Goal: Information Seeking & Learning: Learn about a topic

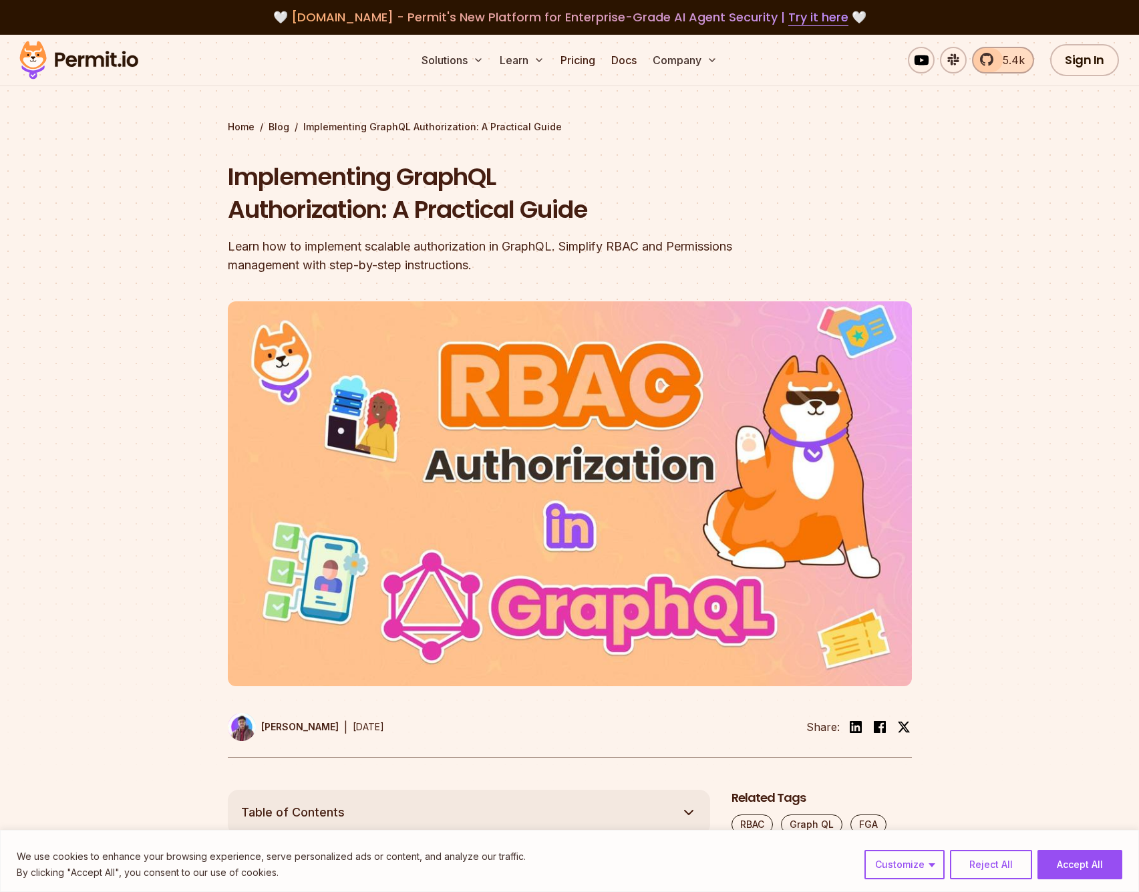
click at [1005, 63] on span "5.4k" at bounding box center [1010, 60] width 30 height 16
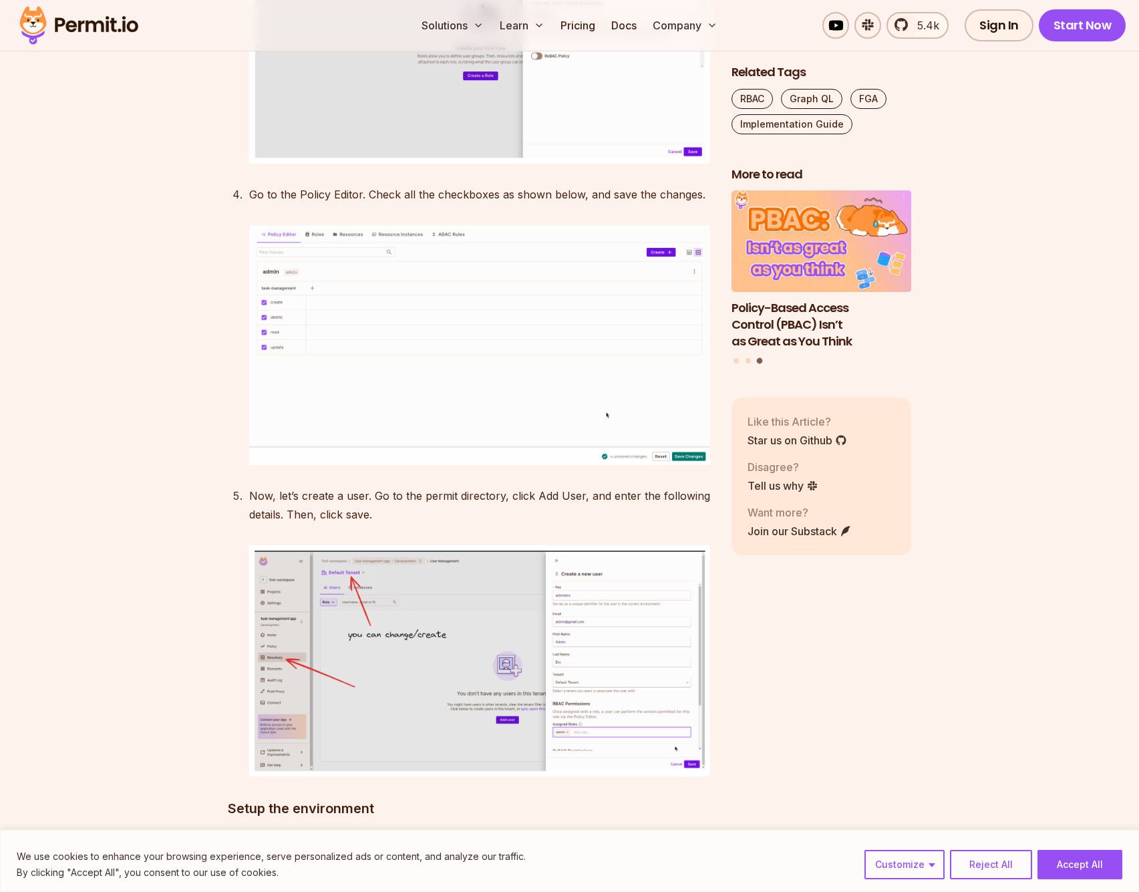
scroll to position [3560, 0]
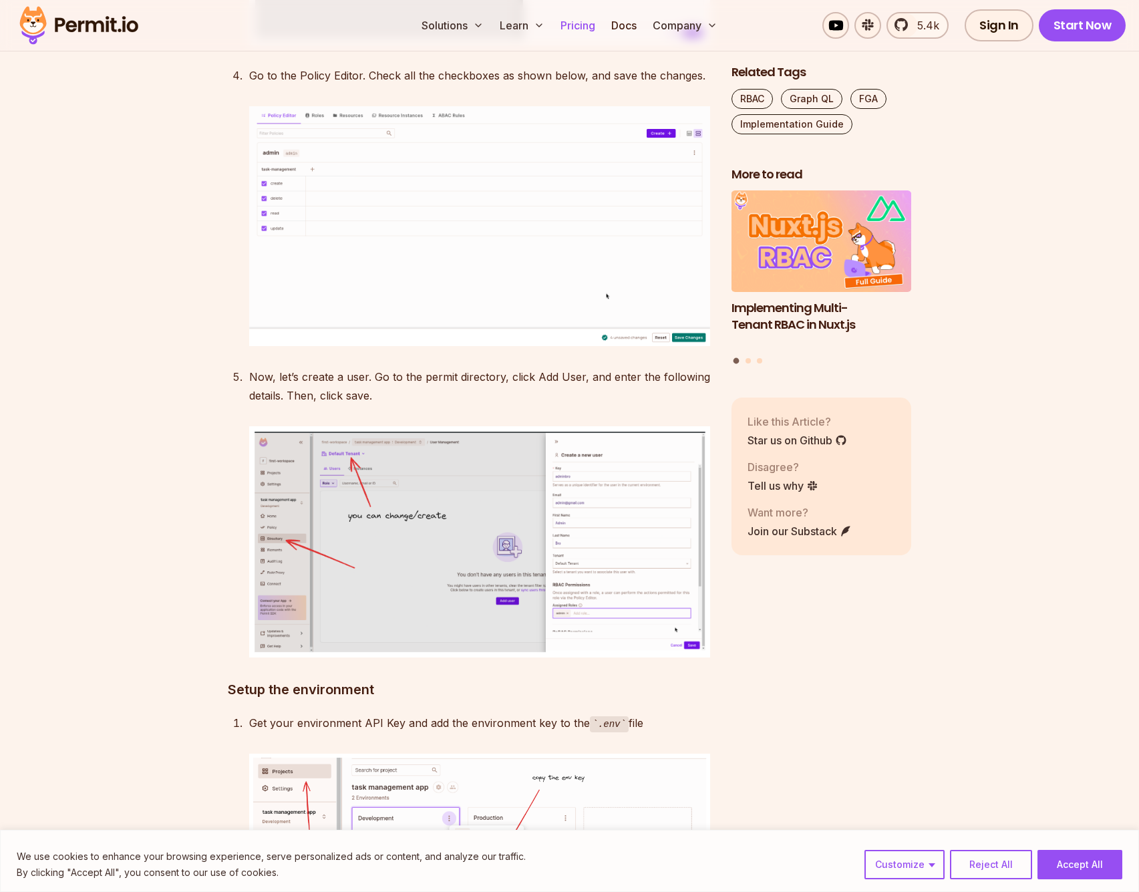
click at [590, 19] on link "Pricing" at bounding box center [577, 25] width 45 height 27
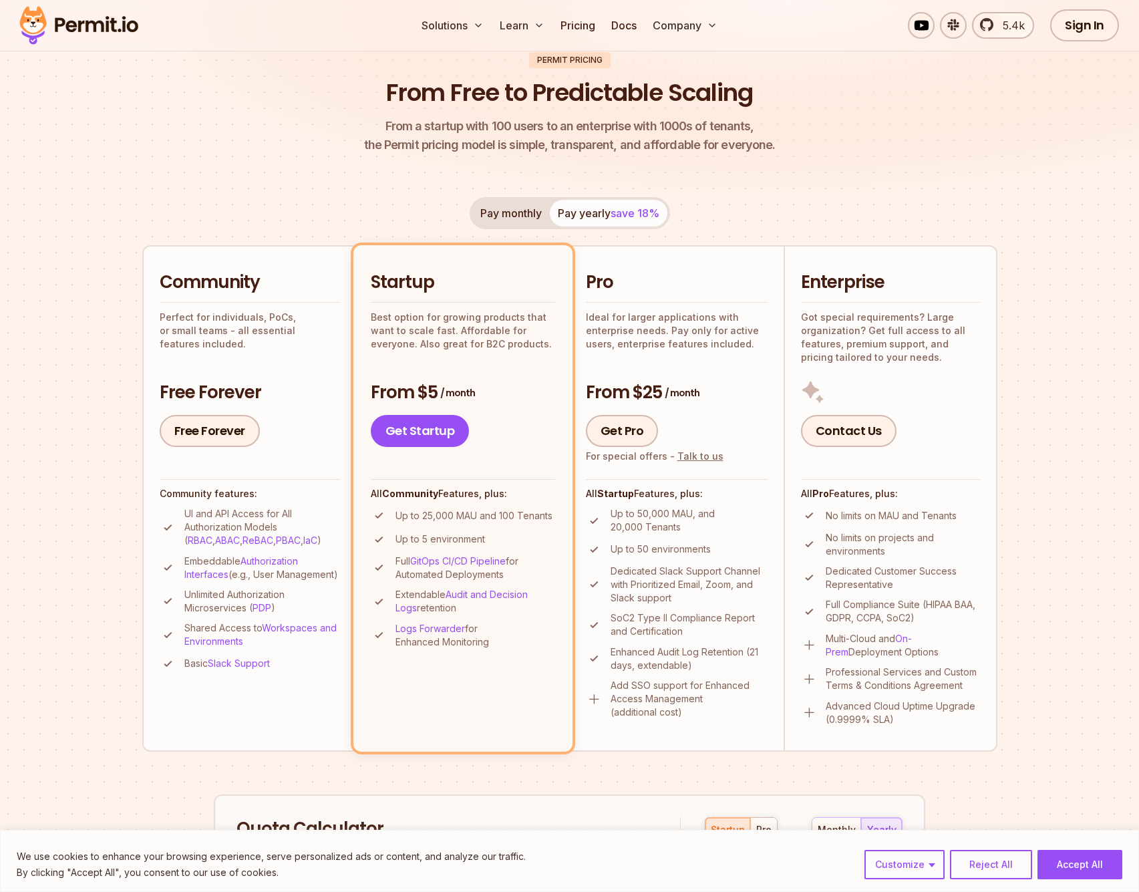
scroll to position [166, 0]
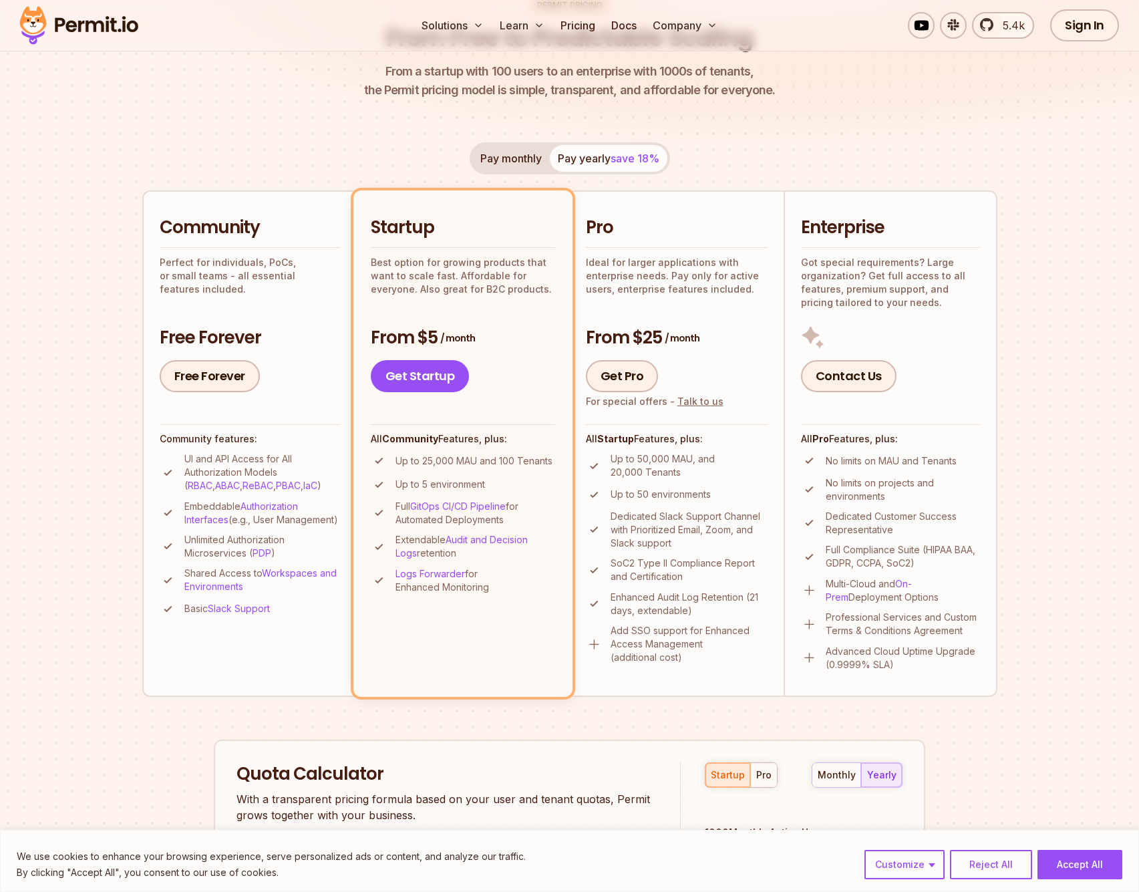
click at [469, 462] on p "Up to 25,000 MAU and 100 Tenants" at bounding box center [473, 460] width 157 height 13
click at [510, 459] on p "Up to 25,000 MAU and 100 Tenants" at bounding box center [473, 460] width 157 height 13
click at [115, 21] on img at bounding box center [78, 25] width 131 height 45
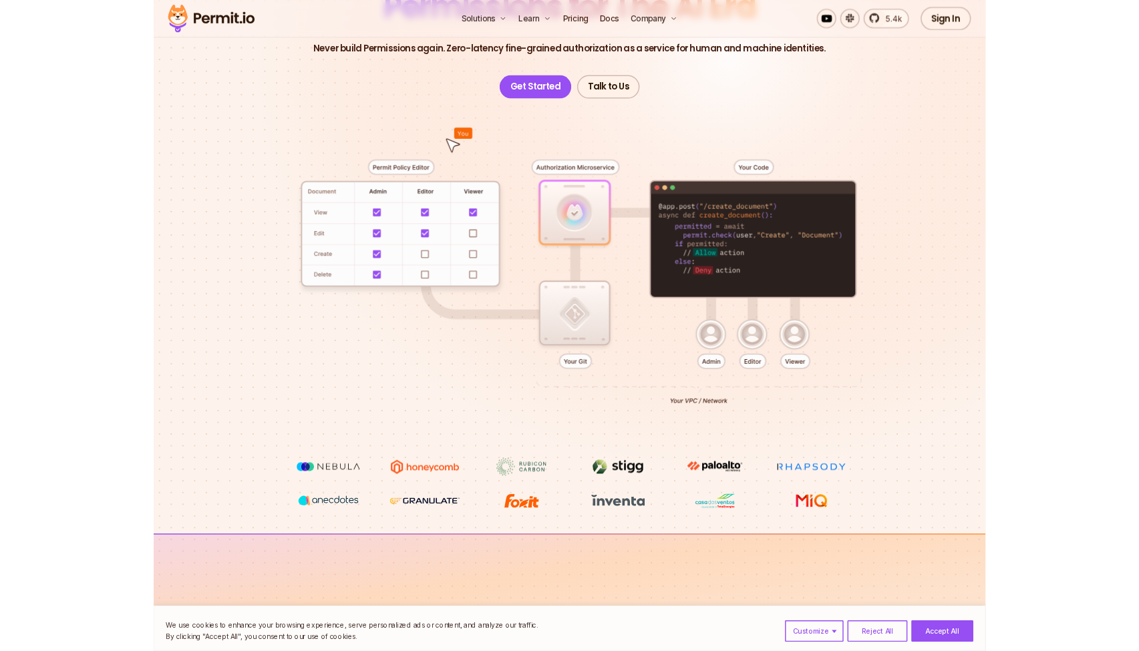
scroll to position [186, 0]
